Goal: Find specific page/section: Find specific page/section

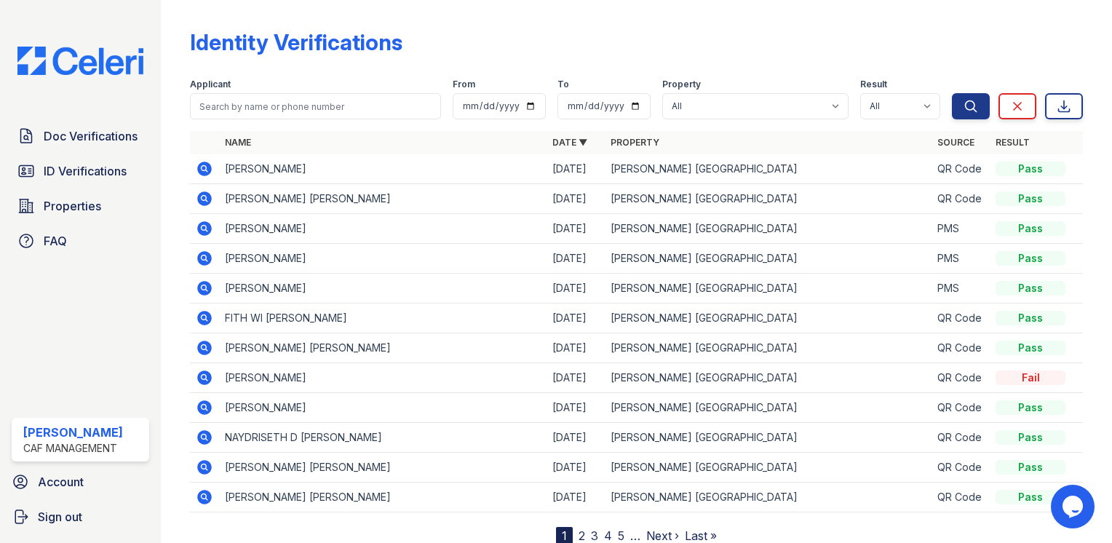
drag, startPoint x: 94, startPoint y: 168, endPoint x: 79, endPoint y: 100, distance: 69.2
click at [94, 168] on span "ID Verifications" at bounding box center [85, 170] width 83 height 17
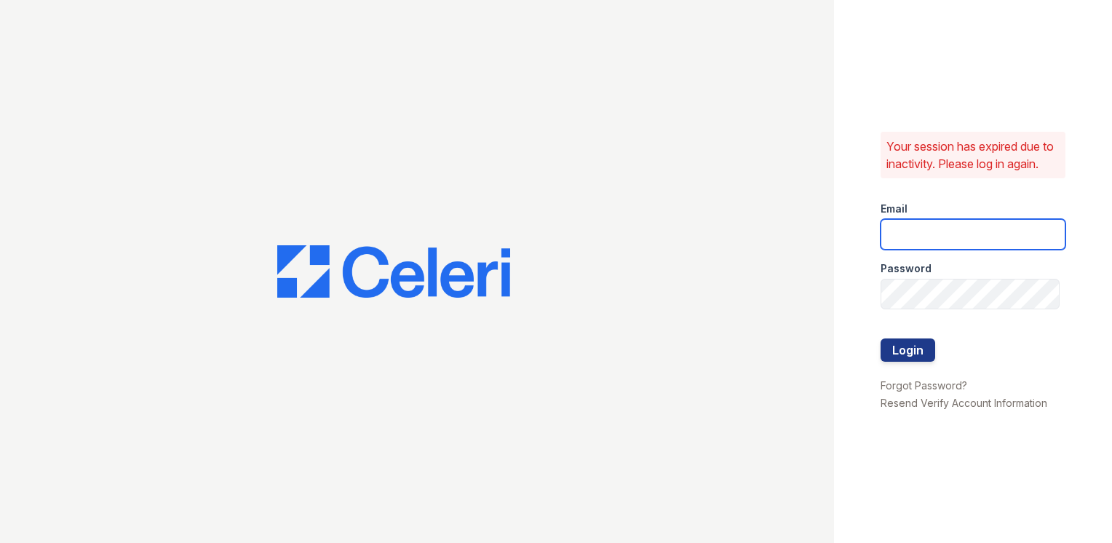
type input "[EMAIL_ADDRESS][DOMAIN_NAME]"
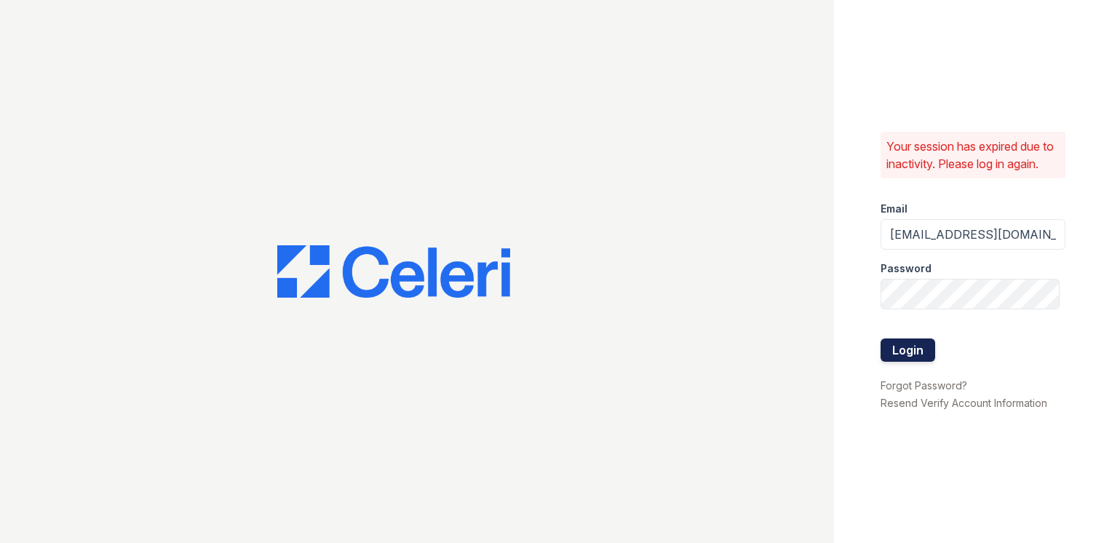
click at [914, 354] on button "Login" at bounding box center [907, 349] width 55 height 23
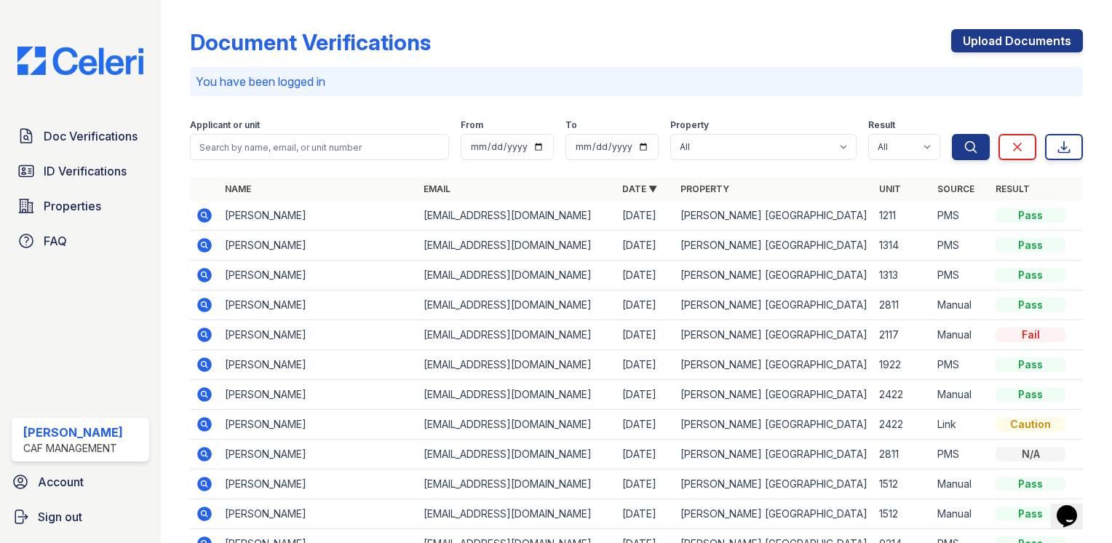
click at [55, 186] on div "Doc Verifications ID Verifications Properties FAQ" at bounding box center [80, 188] width 149 height 134
click at [57, 173] on span "ID Verifications" at bounding box center [85, 170] width 83 height 17
